Goal: Task Accomplishment & Management: Use online tool/utility

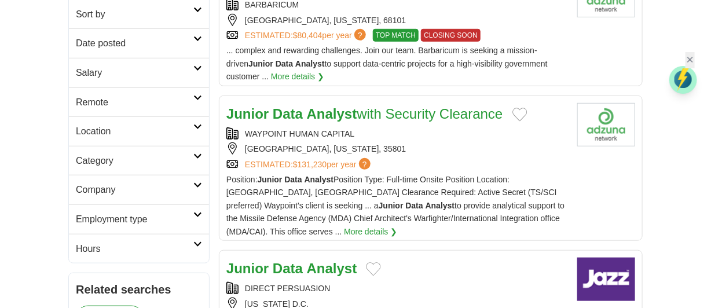
scroll to position [230, 0]
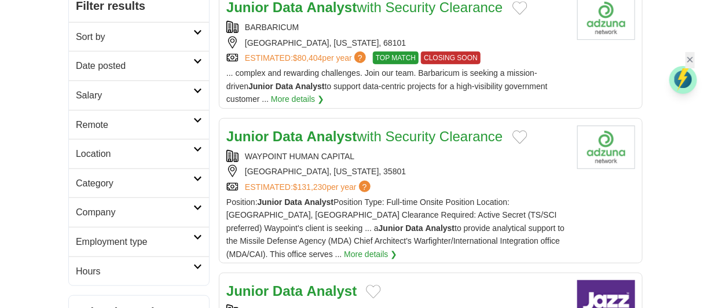
click at [201, 58] on icon at bounding box center [197, 61] width 9 height 6
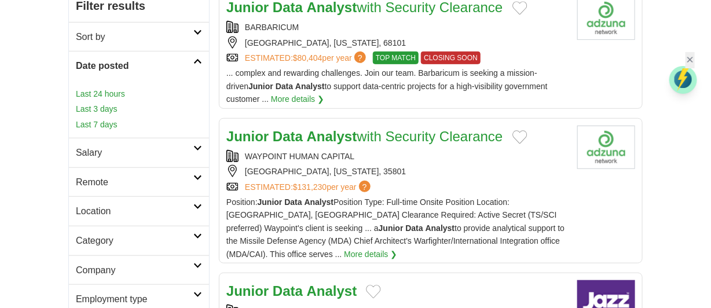
click at [109, 108] on link "Last 3 days" at bounding box center [139, 108] width 126 height 13
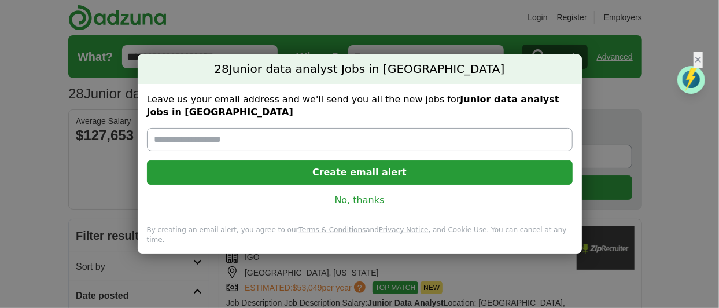
click at [355, 203] on link "No, thanks" at bounding box center [359, 200] width 407 height 13
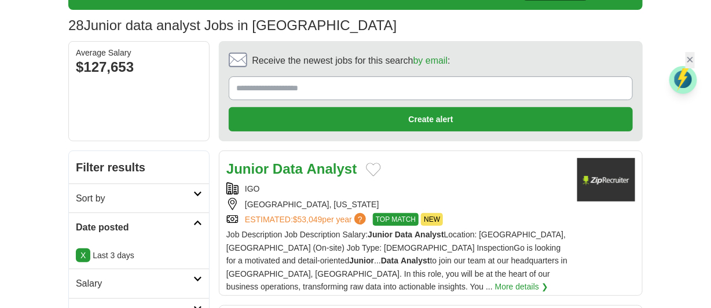
scroll to position [91, 0]
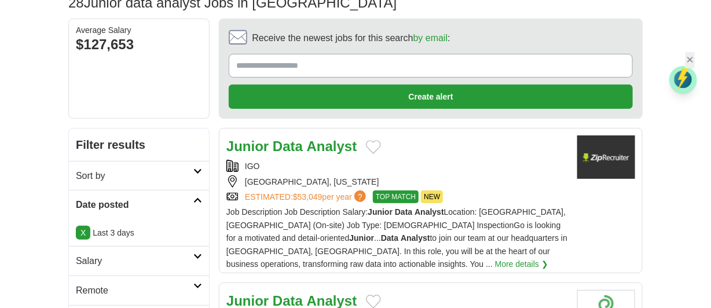
click at [321, 140] on strong "Analyst" at bounding box center [332, 146] width 50 height 16
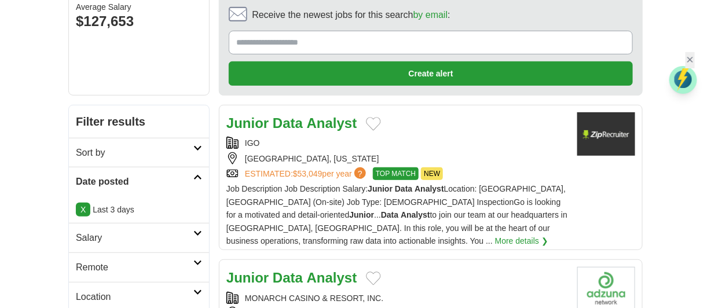
scroll to position [205, 0]
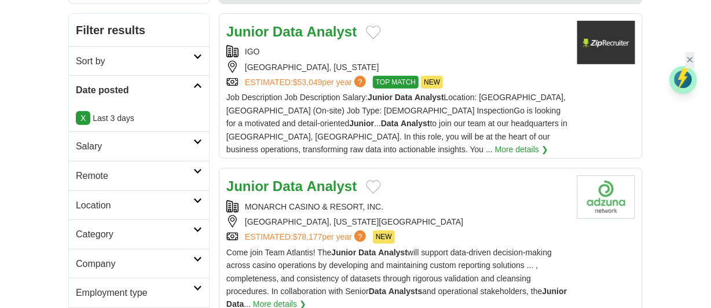
click at [446, 200] on div "MONARCH CASINO & RESORT, INC." at bounding box center [396, 206] width 341 height 13
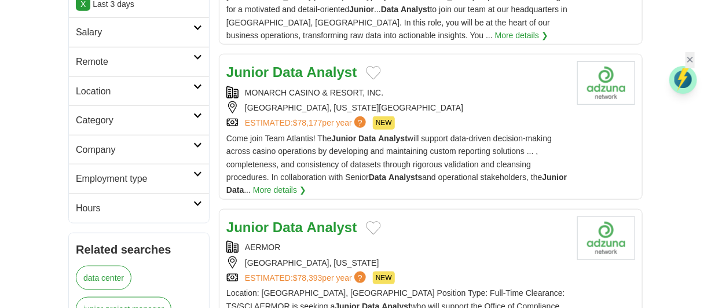
scroll to position [365, 0]
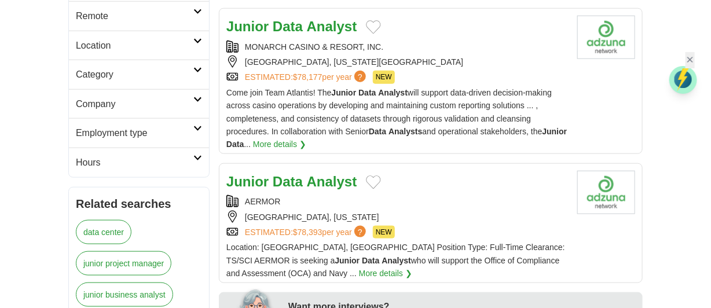
click at [438, 195] on div "AERMOR" at bounding box center [396, 201] width 341 height 13
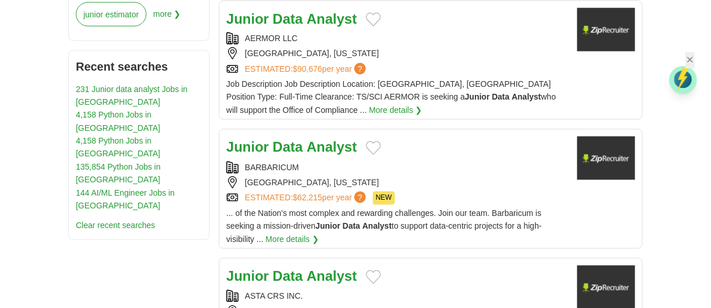
scroll to position [754, 0]
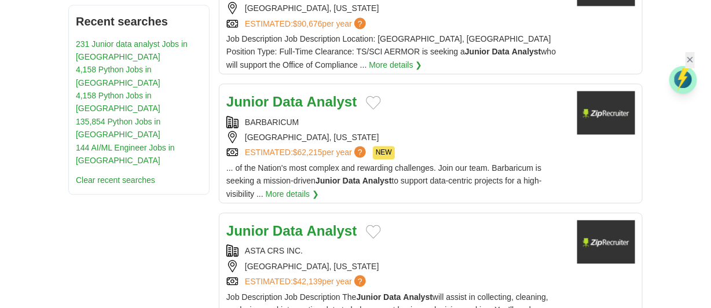
click at [372, 131] on div "OMAHA, NEBRASKA" at bounding box center [396, 137] width 341 height 13
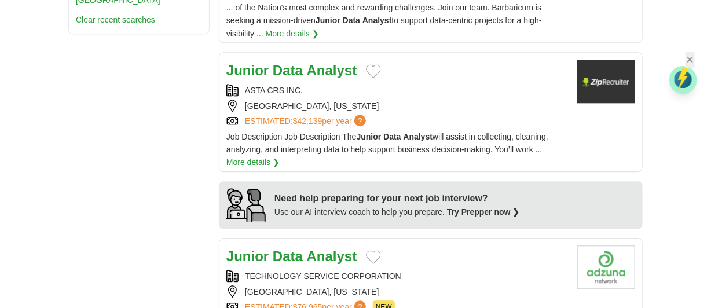
scroll to position [982, 0]
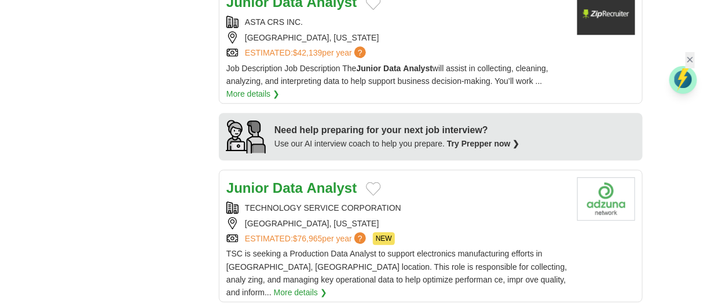
click at [336, 182] on h2 "Junior Data Analyst" at bounding box center [291, 188] width 130 height 22
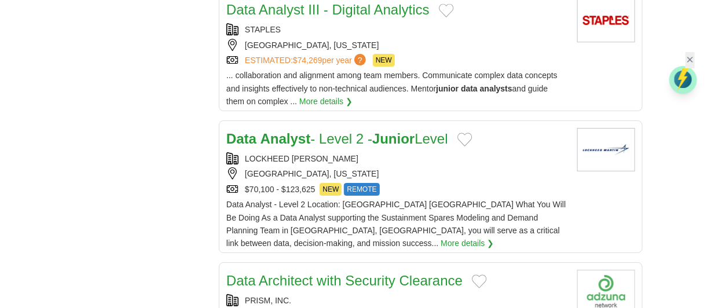
scroll to position [1394, 0]
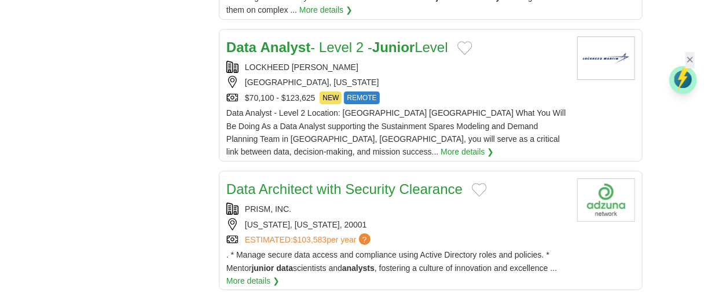
click at [306, 108] on span "Data Analyst - Level 2 Location: Fort Worth TX What You Will Be Doing As a Data…" at bounding box center [395, 132] width 339 height 48
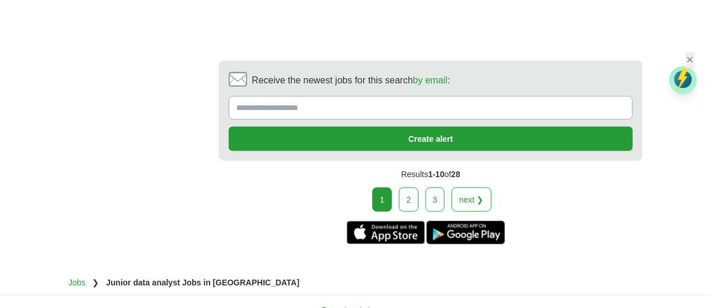
scroll to position [1987, 0]
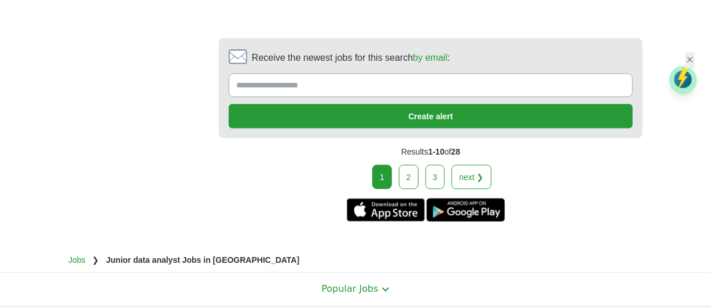
click at [414, 165] on link "2" at bounding box center [409, 177] width 20 height 24
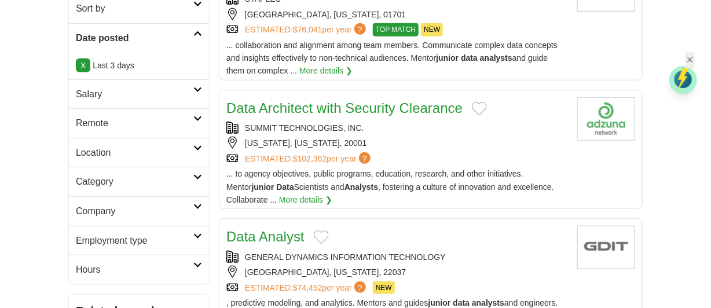
scroll to position [388, 0]
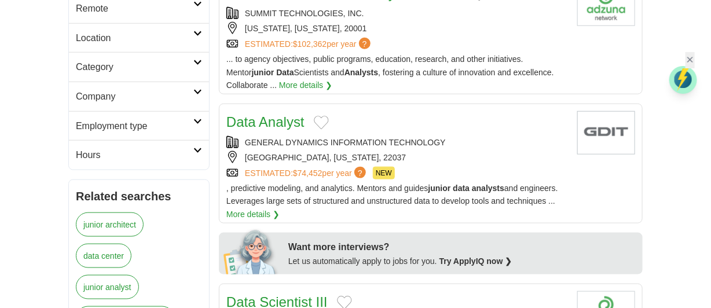
click at [384, 121] on div "Data Analyst" at bounding box center [396, 122] width 341 height 22
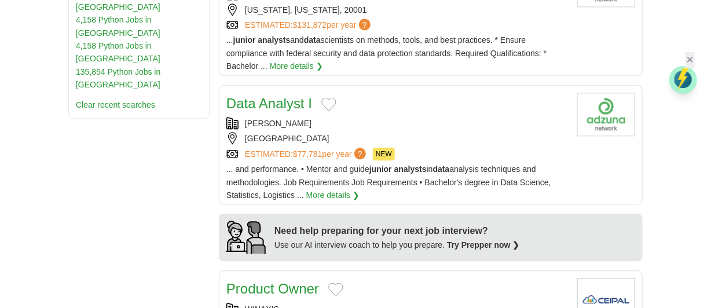
scroll to position [914, 0]
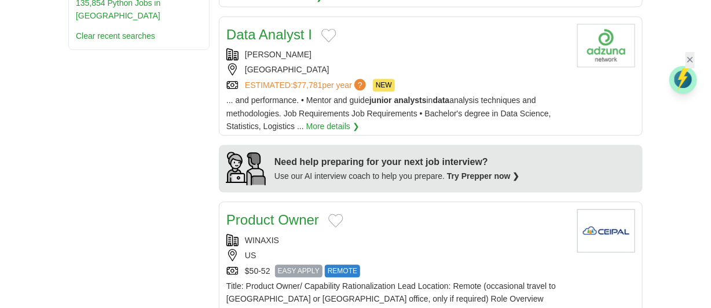
click at [359, 50] on div "SHEIN" at bounding box center [396, 54] width 341 height 13
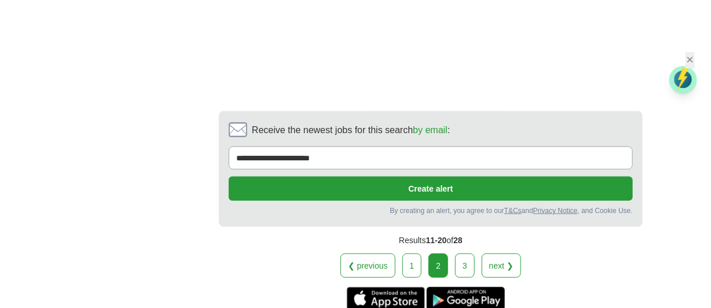
scroll to position [1873, 0]
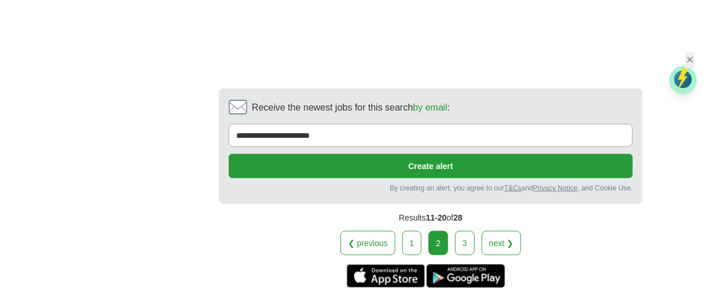
click at [469, 234] on link "3" at bounding box center [465, 243] width 20 height 24
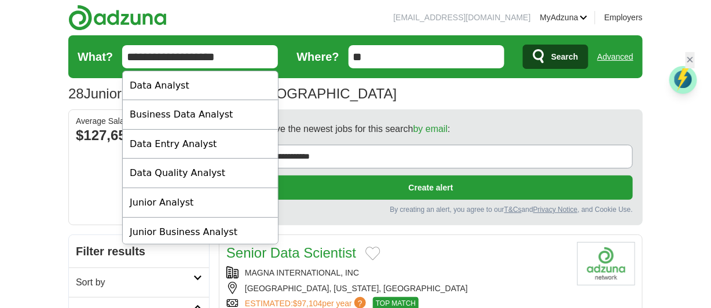
click at [263, 51] on input "**********" at bounding box center [200, 56] width 156 height 23
type input "*"
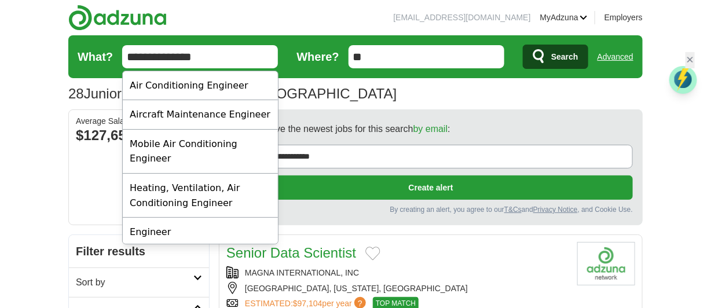
type input "**********"
click at [546, 57] on button "Search" at bounding box center [555, 57] width 65 height 24
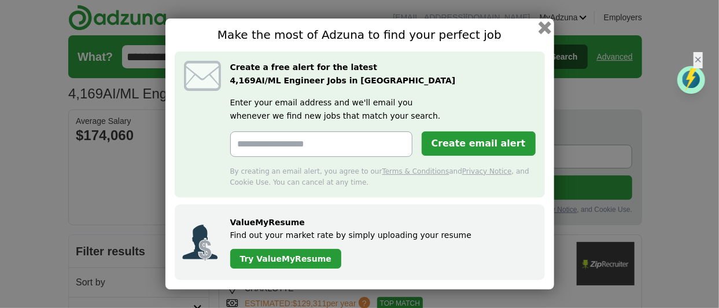
click at [546, 27] on button "button" at bounding box center [544, 27] width 13 height 13
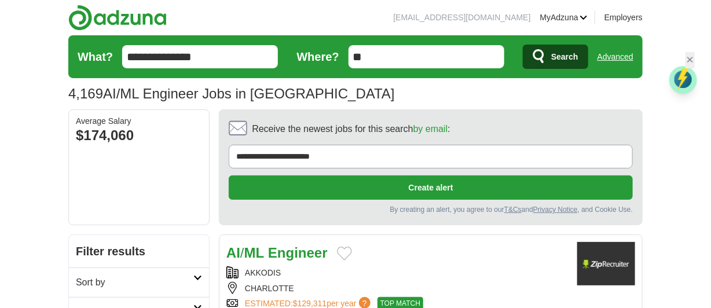
scroll to position [23, 0]
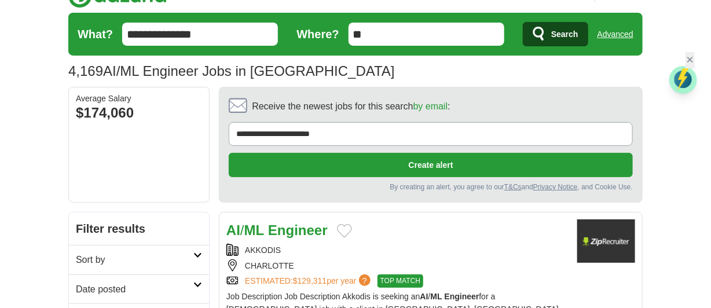
click at [167, 284] on h2 "Date posted" at bounding box center [134, 289] width 117 height 15
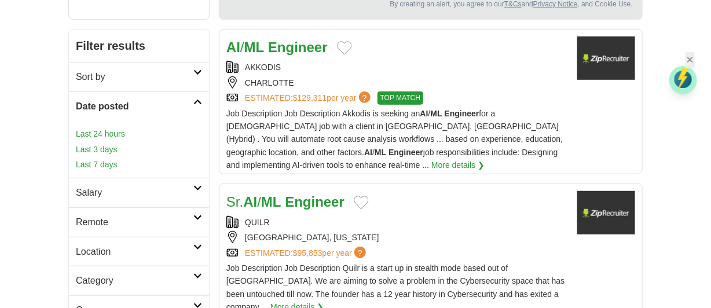
scroll to position [228, 0]
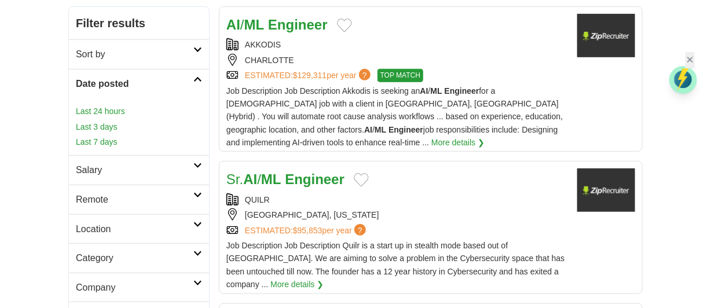
click at [101, 113] on link "Last 24 hours" at bounding box center [139, 111] width 126 height 13
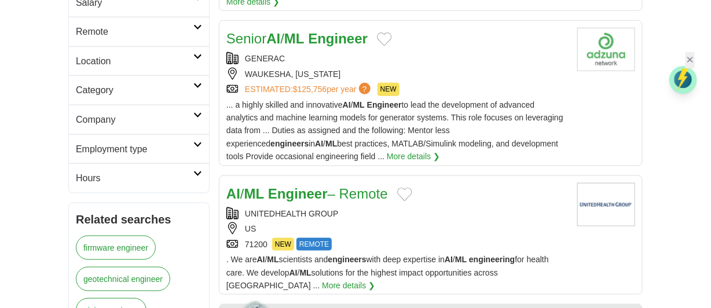
scroll to position [388, 0]
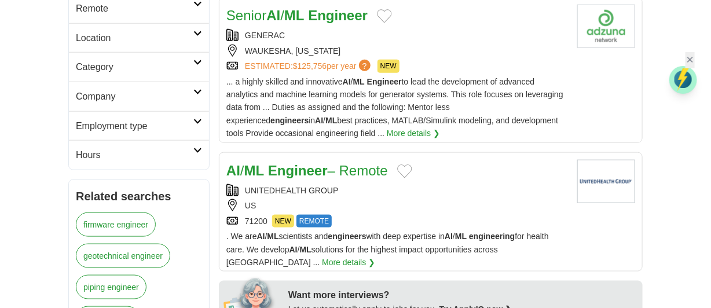
click at [435, 206] on div "US" at bounding box center [396, 205] width 341 height 13
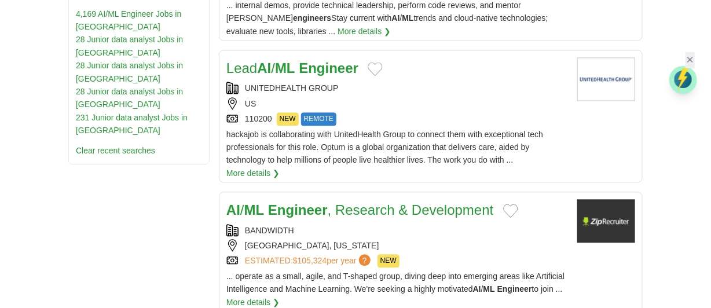
scroll to position [914, 0]
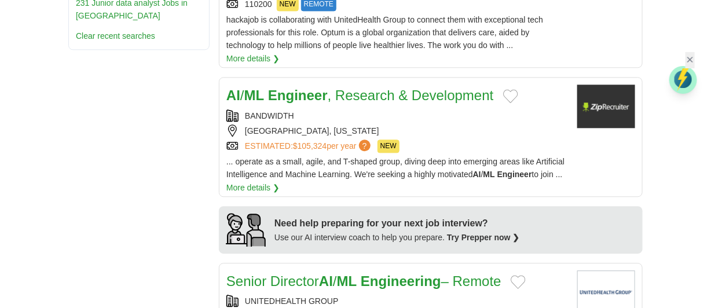
click at [395, 94] on div "AI / ML Engineer , Research & Development BANDWIDTH RALEIGH, NORTH CAROLINA EST…" at bounding box center [396, 138] width 341 height 109
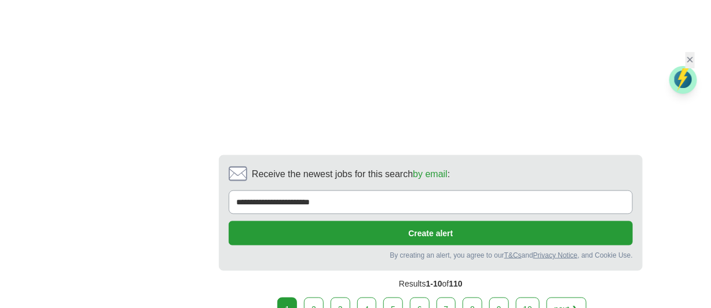
scroll to position [1965, 0]
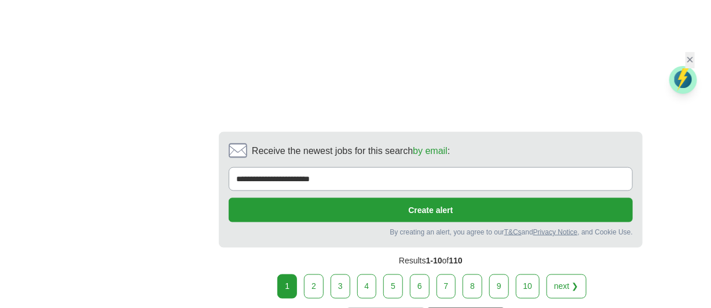
click at [324, 277] on link "2" at bounding box center [314, 286] width 20 height 24
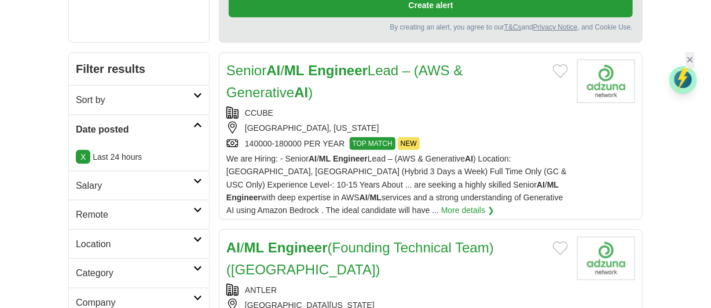
scroll to position [274, 0]
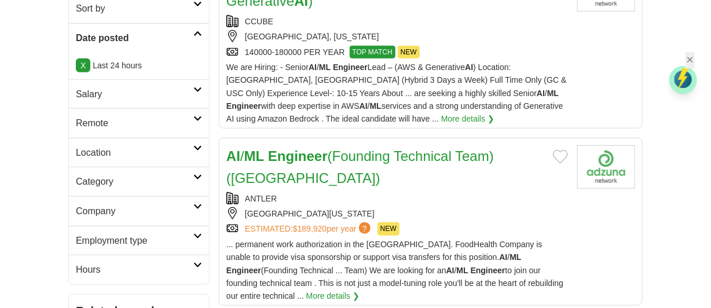
click at [449, 192] on div "ANTLER" at bounding box center [396, 198] width 341 height 13
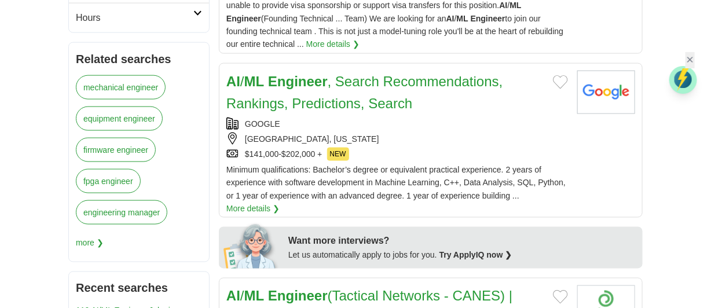
scroll to position [548, 0]
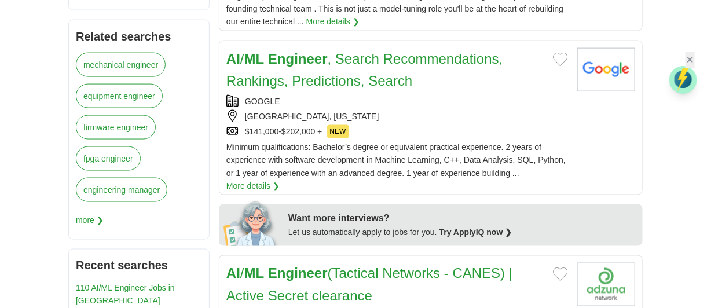
click at [480, 119] on div "MOUNTAIN VIEW, CALIFORNIA" at bounding box center [396, 116] width 341 height 13
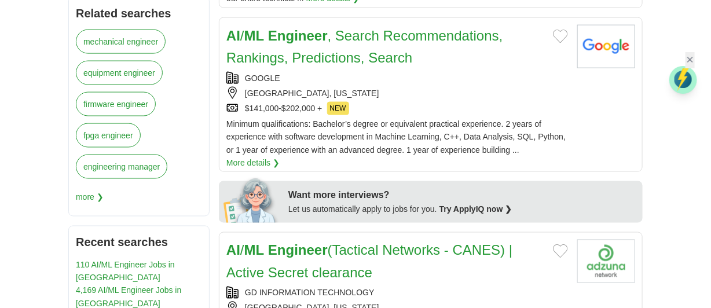
scroll to position [708, 0]
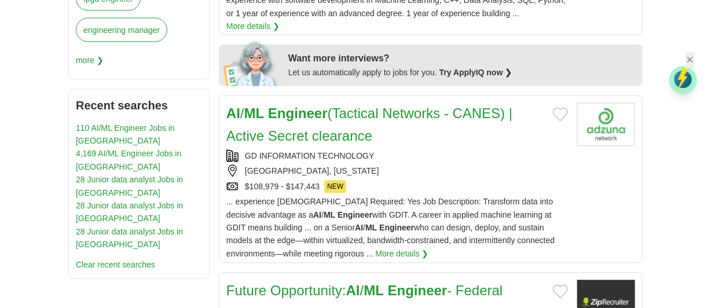
click at [417, 165] on div "SAN DIEGO, CALIFORNIA" at bounding box center [396, 171] width 341 height 13
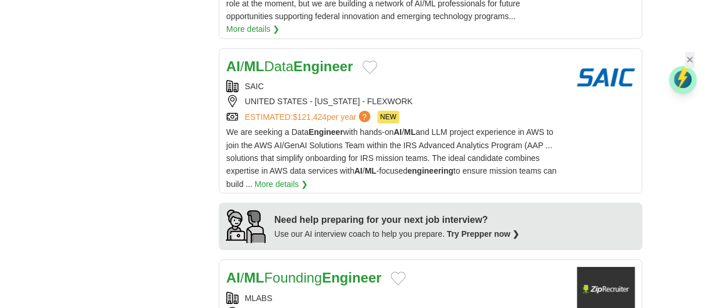
scroll to position [1119, 0]
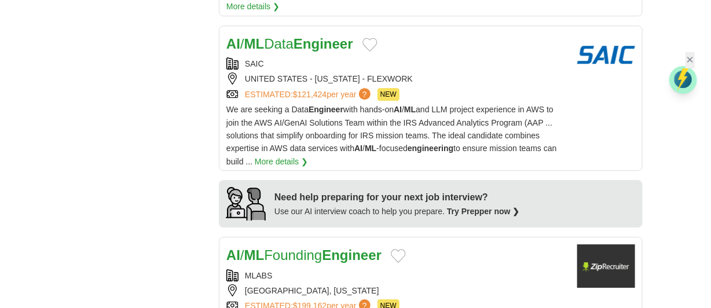
click at [457, 284] on div "SAN FRANCISCO, CALIFORNIA" at bounding box center [396, 290] width 341 height 13
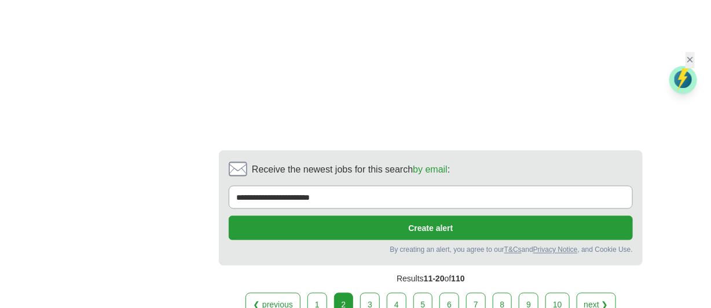
scroll to position [2011, 0]
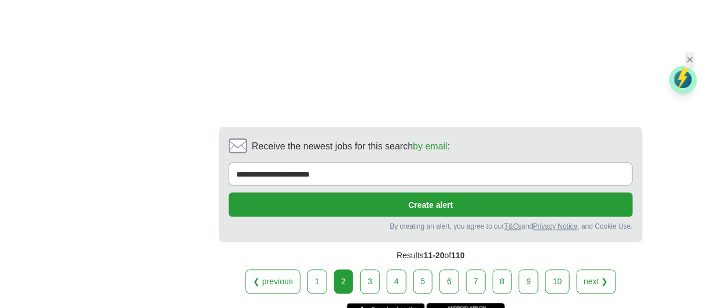
click at [370, 270] on link "3" at bounding box center [370, 282] width 20 height 24
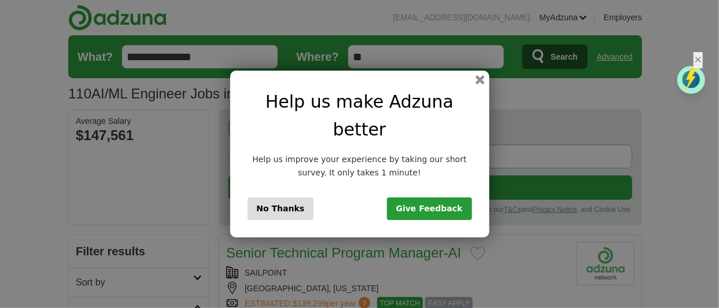
click at [273, 197] on button "No Thanks" at bounding box center [281, 208] width 67 height 22
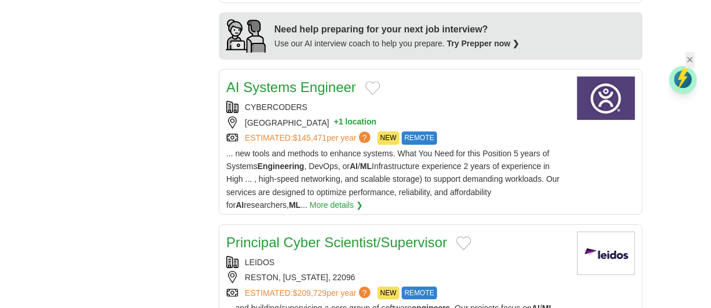
scroll to position [1188, 0]
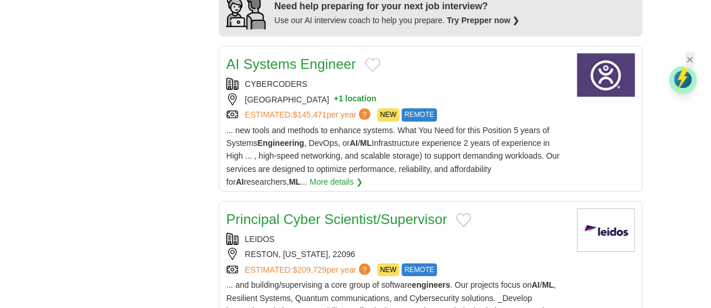
click at [409, 73] on div "AI Systems Engineer" at bounding box center [396, 64] width 341 height 22
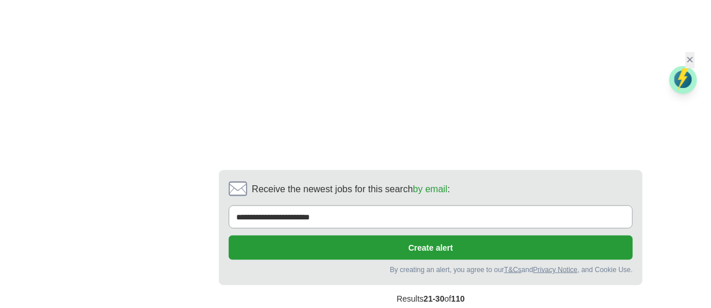
scroll to position [1942, 0]
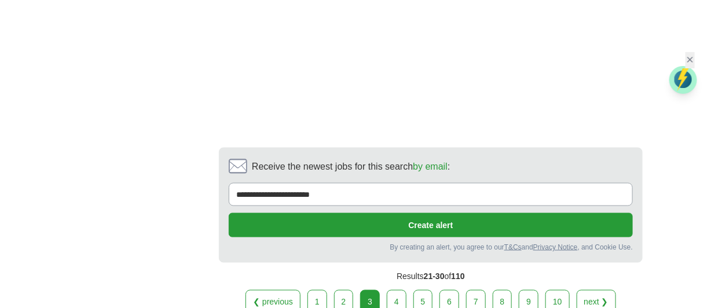
click at [403, 290] on link "4" at bounding box center [397, 302] width 20 height 24
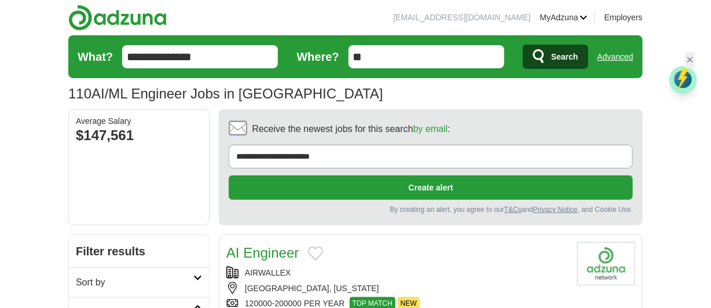
click at [415, 236] on article "AI Engineer AIRWALLEX SAN FRANCISCO, CALIFORNIA 120000-200000 PER YEAR TOP MATC…" at bounding box center [431, 294] width 424 height 120
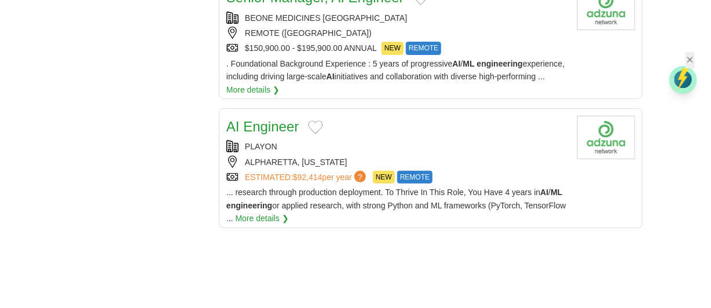
scroll to position [1553, 0]
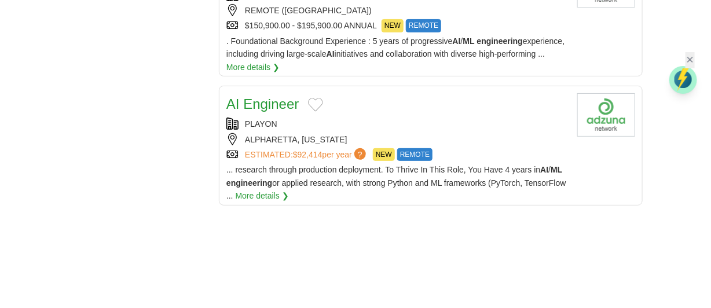
click at [372, 93] on div "AI Engineer" at bounding box center [396, 104] width 341 height 22
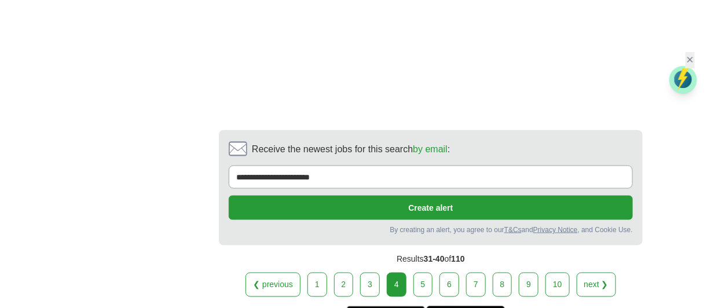
scroll to position [1987, 0]
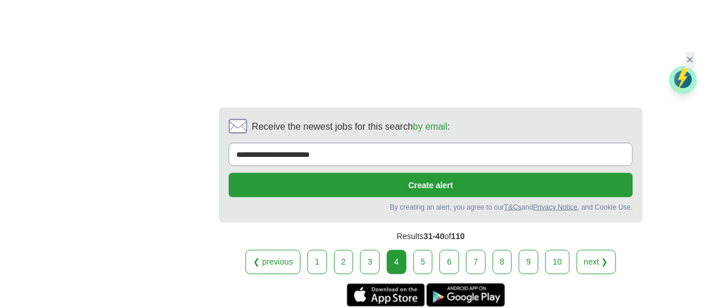
click at [421, 259] on link "5" at bounding box center [423, 262] width 20 height 24
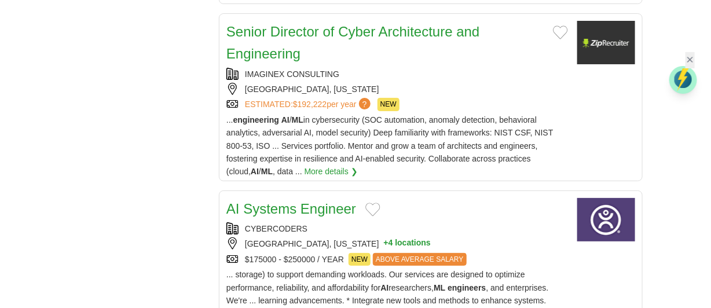
scroll to position [1485, 0]
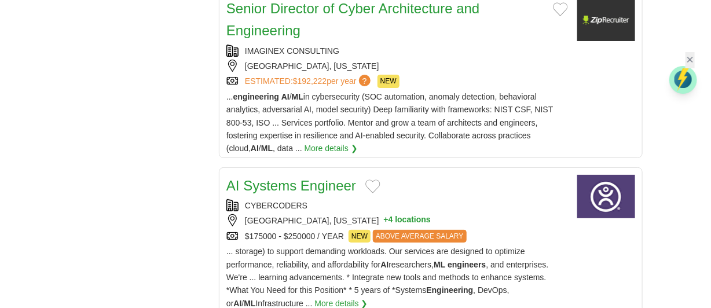
click at [432, 199] on div "CYBERCODERS" at bounding box center [396, 205] width 341 height 13
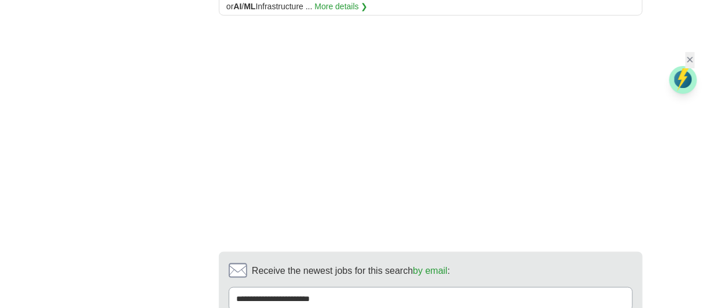
scroll to position [1873, 0]
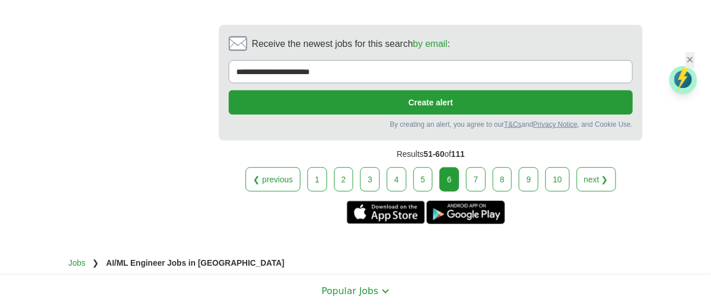
scroll to position [1759, 0]
